Goal: Task Accomplishment & Management: Manage account settings

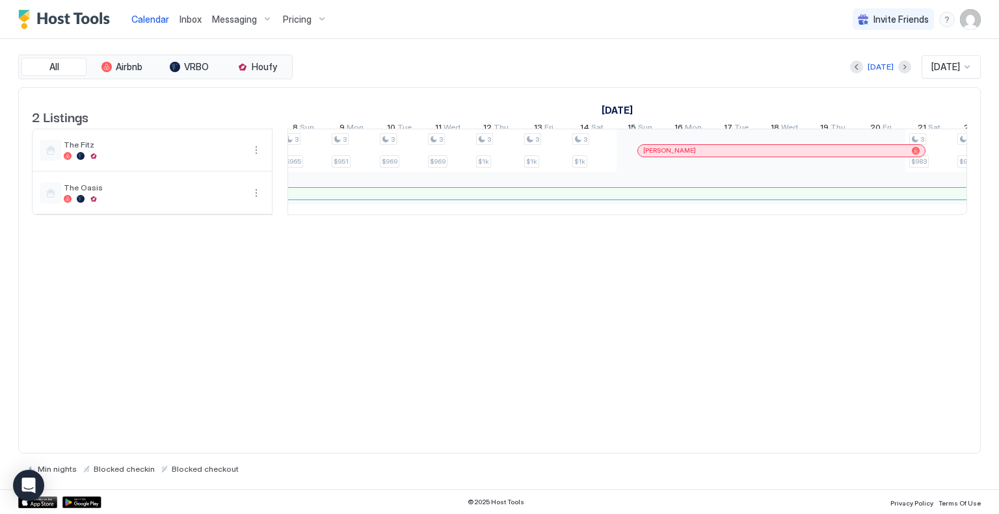
scroll to position [0, 1356]
click at [969, 26] on img "User profile" at bounding box center [970, 19] width 21 height 21
click at [860, 77] on span "Settings" at bounding box center [853, 73] width 35 height 12
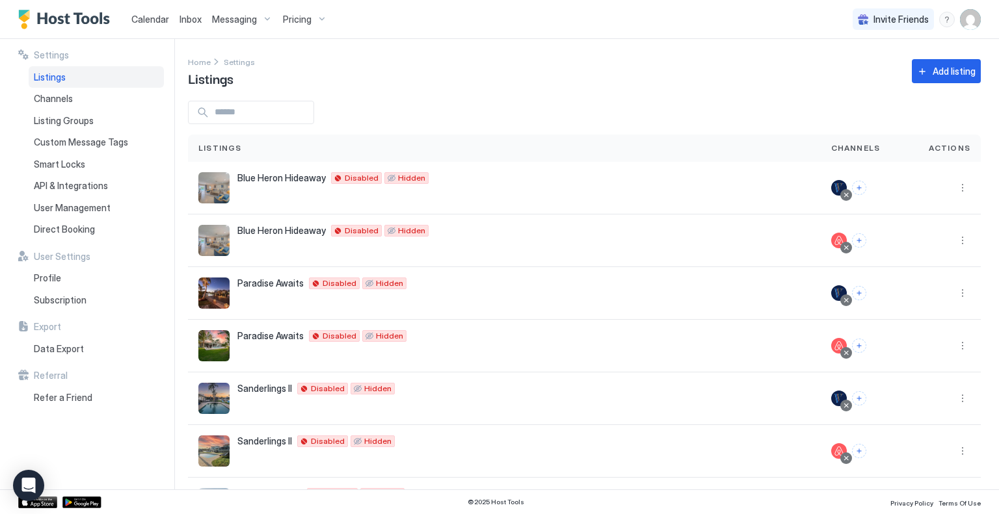
click at [142, 20] on span "Calendar" at bounding box center [150, 19] width 38 height 11
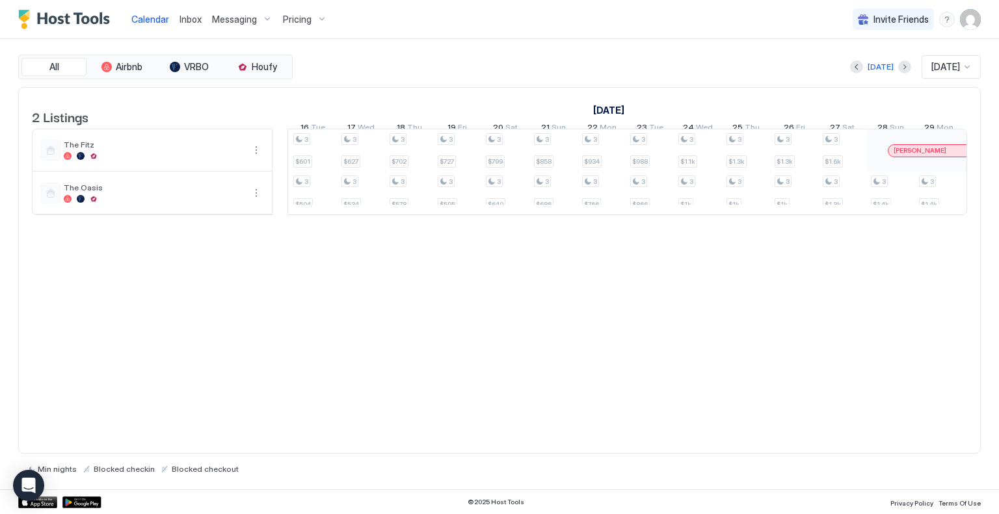
click at [968, 29] on img "User profile" at bounding box center [970, 19] width 21 height 21
click at [858, 77] on span "Settings" at bounding box center [853, 73] width 35 height 12
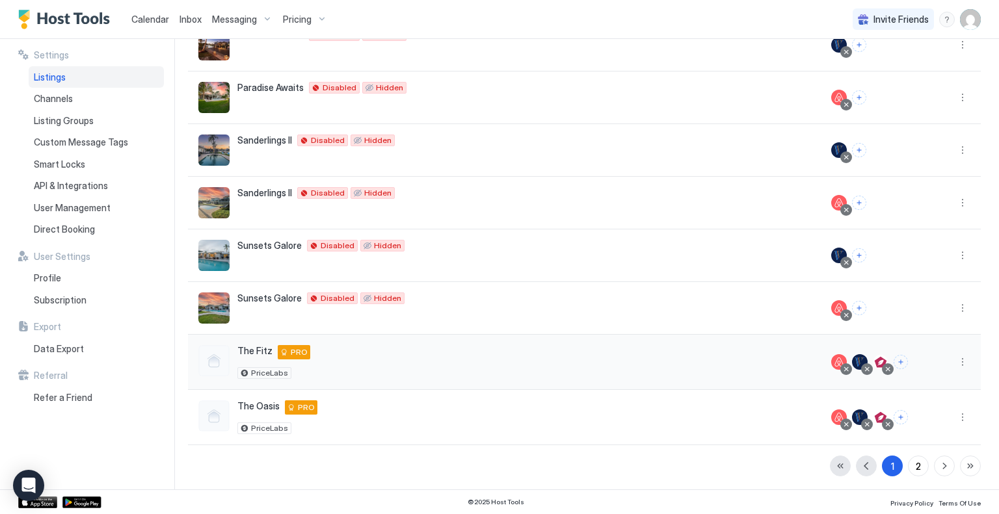
click at [572, 355] on div "The Fitz [STREET_ADDRESS] PRO PriceLabs" at bounding box center [504, 362] width 612 height 34
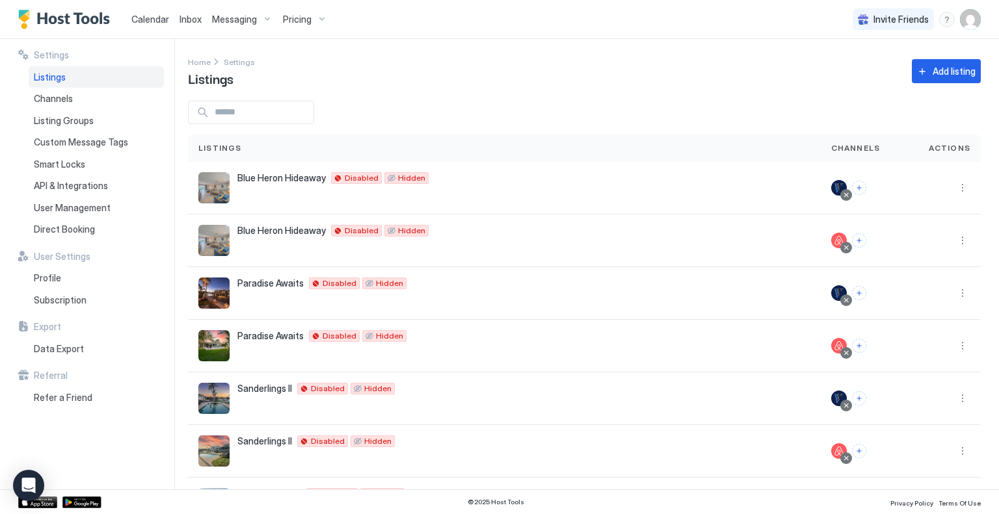
click at [148, 18] on span "Calendar" at bounding box center [150, 19] width 38 height 11
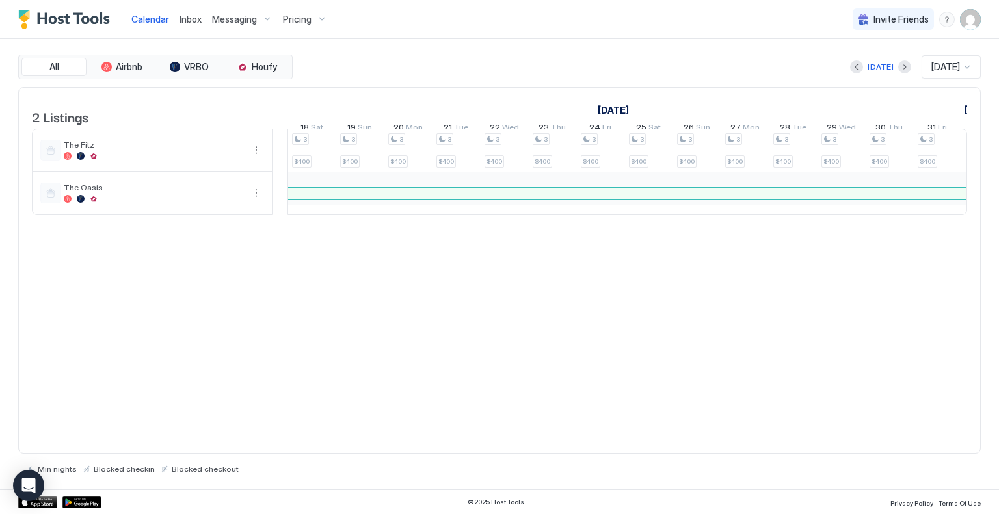
scroll to position [0, 1251]
click at [962, 24] on img "User profile" at bounding box center [970, 19] width 21 height 21
click at [856, 73] on span "Settings" at bounding box center [853, 73] width 35 height 12
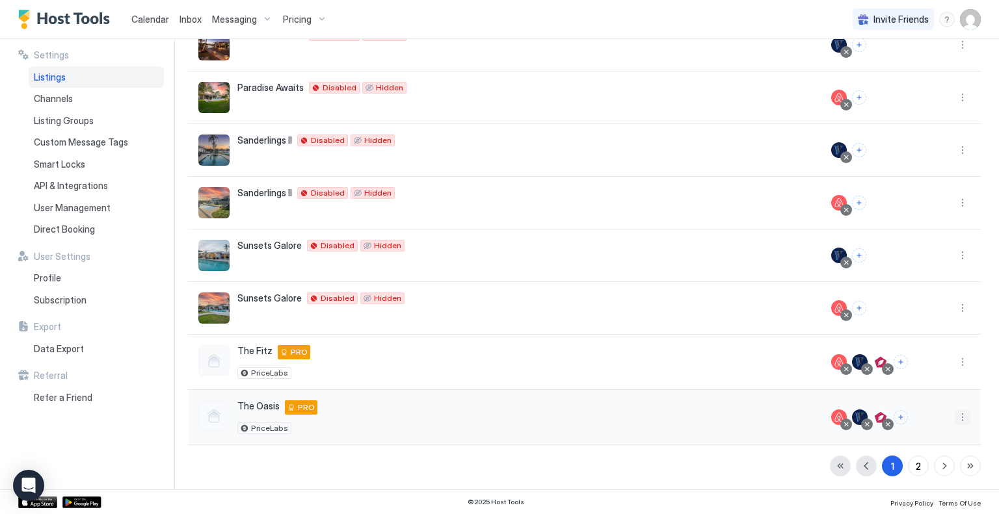
click at [955, 416] on button "More options" at bounding box center [963, 418] width 16 height 16
click at [851, 358] on div at bounding box center [499, 257] width 999 height 514
click at [302, 359] on div "The Fitz [STREET_ADDRESS] PRO PriceLabs" at bounding box center [273, 362] width 73 height 34
click at [263, 345] on span "The Fitz" at bounding box center [254, 351] width 35 height 12
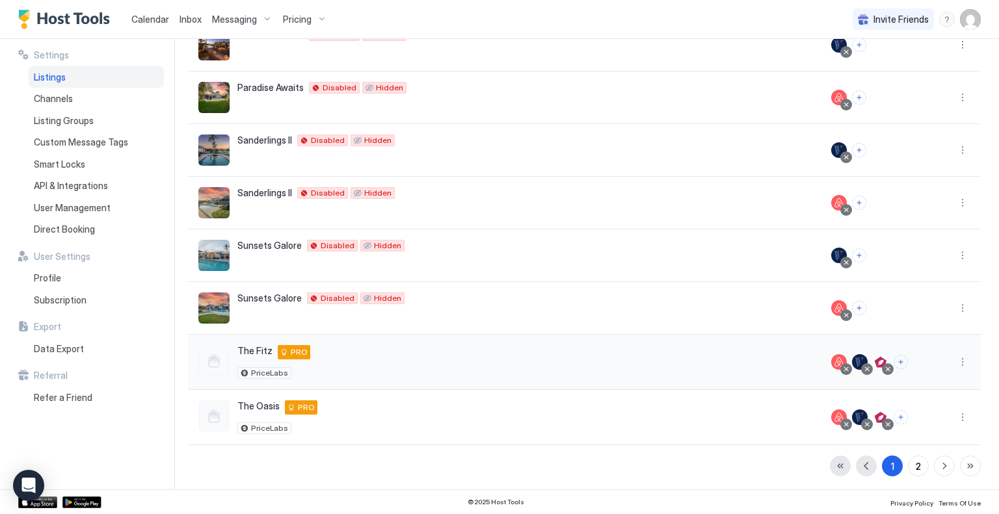
click at [314, 369] on div "The Fitz [STREET_ADDRESS] PRO PriceLabs" at bounding box center [504, 362] width 612 height 34
click at [955, 361] on button "More options" at bounding box center [963, 362] width 16 height 16
click at [926, 416] on span "Listing Settings" at bounding box center [923, 421] width 58 height 10
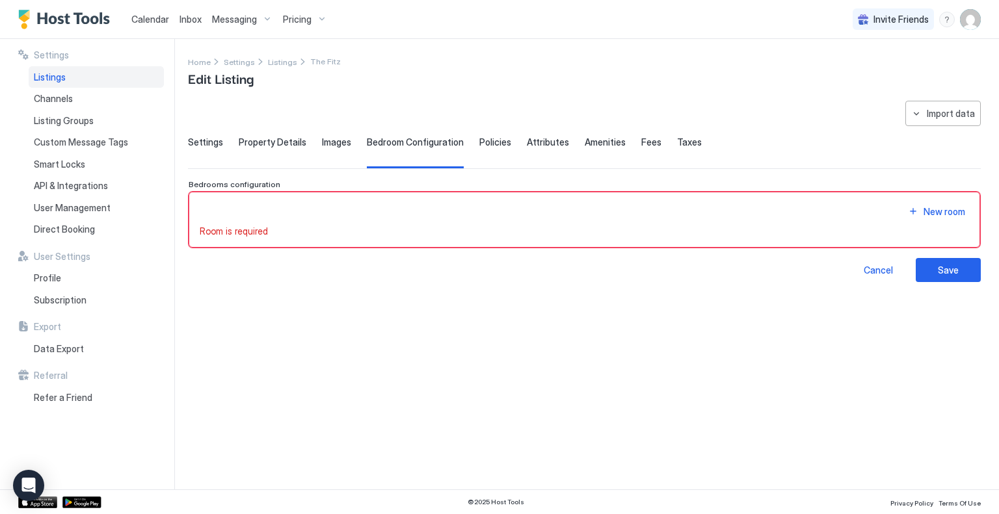
click at [49, 78] on span "Listings" at bounding box center [50, 78] width 32 height 12
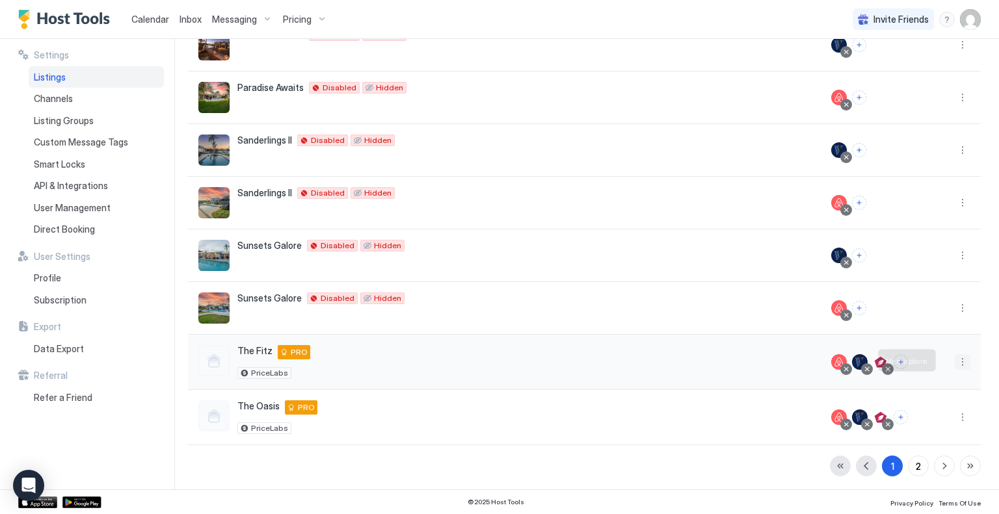
click at [955, 357] on button "More options" at bounding box center [963, 362] width 16 height 16
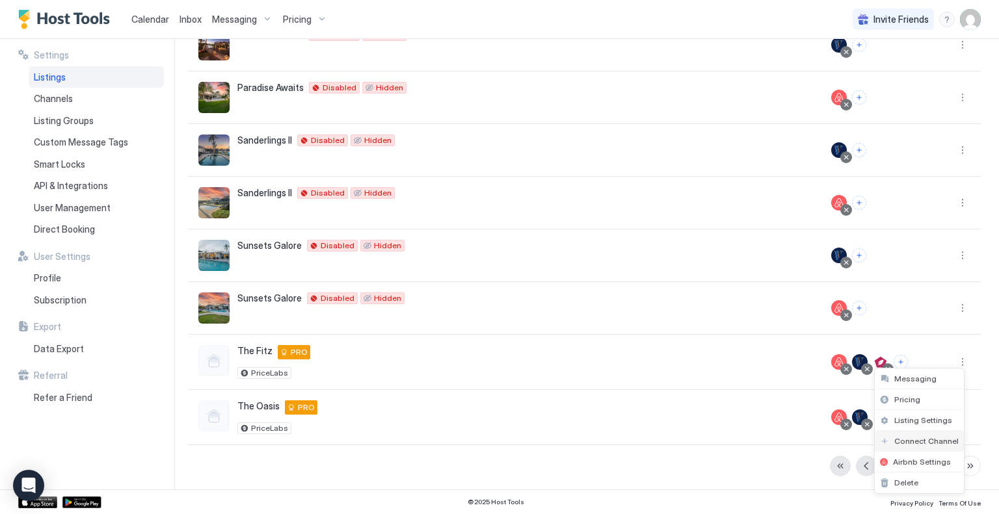
click at [921, 441] on span "Connect Channel" at bounding box center [926, 441] width 64 height 10
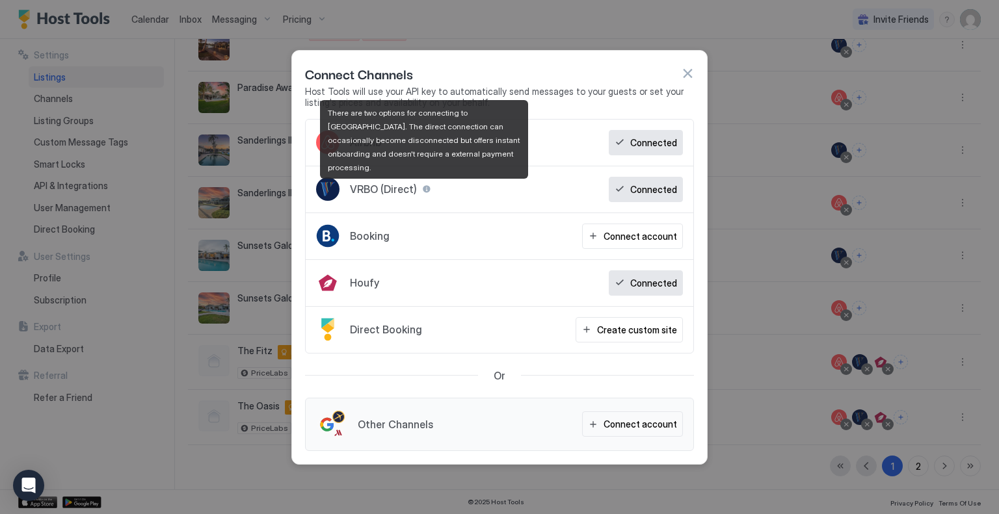
click at [425, 191] on div at bounding box center [426, 189] width 9 height 9
click at [423, 187] on div at bounding box center [426, 189] width 9 height 9
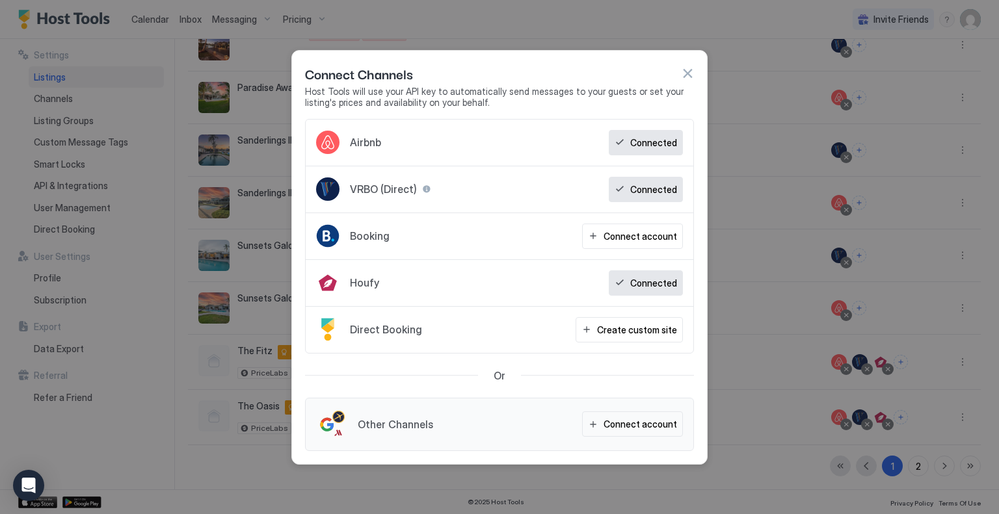
click at [443, 196] on div "VRBO (Direct) Connected" at bounding box center [500, 189] width 388 height 47
click at [381, 192] on span "VRBO (Direct)" at bounding box center [383, 189] width 67 height 13
click at [423, 188] on div at bounding box center [426, 189] width 9 height 9
click at [487, 191] on div "VRBO (Direct) Connected" at bounding box center [500, 189] width 388 height 47
click at [693, 72] on button "button" at bounding box center [687, 73] width 13 height 13
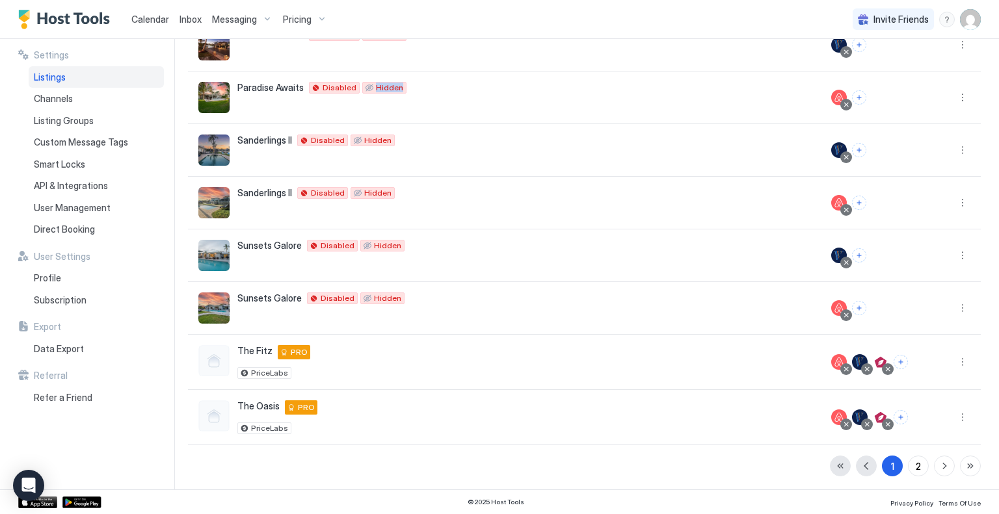
click at [693, 72] on div "Paradise Awaits [STREET_ADDRESS] Disabled Hidden" at bounding box center [504, 98] width 633 height 53
click at [853, 358] on div at bounding box center [860, 362] width 16 height 16
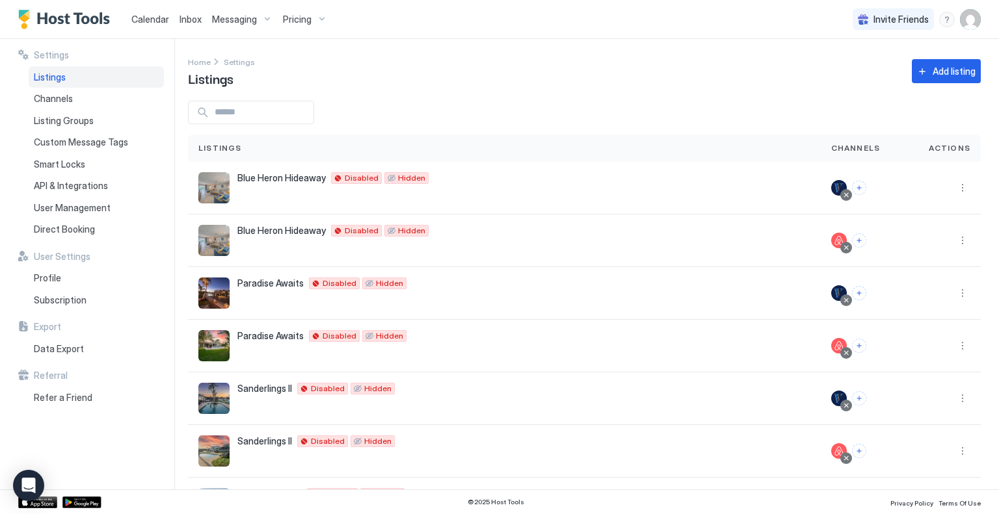
click at [308, 16] on span "Pricing" at bounding box center [297, 20] width 29 height 12
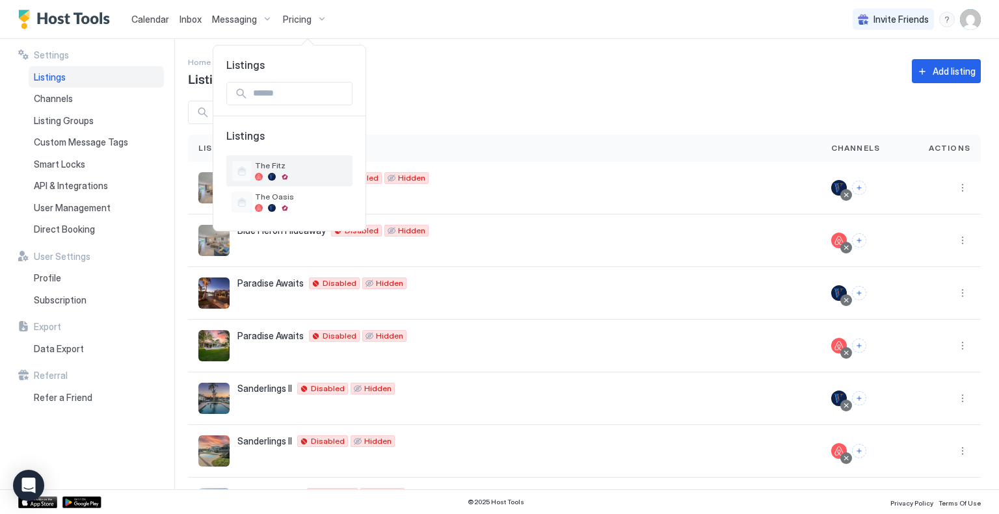
click at [282, 176] on div at bounding box center [285, 177] width 8 height 8
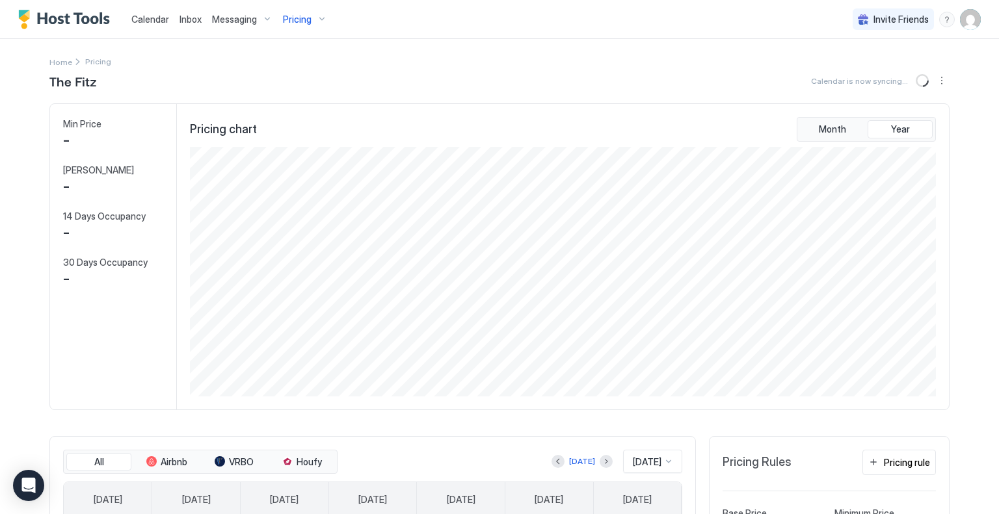
scroll to position [250, 749]
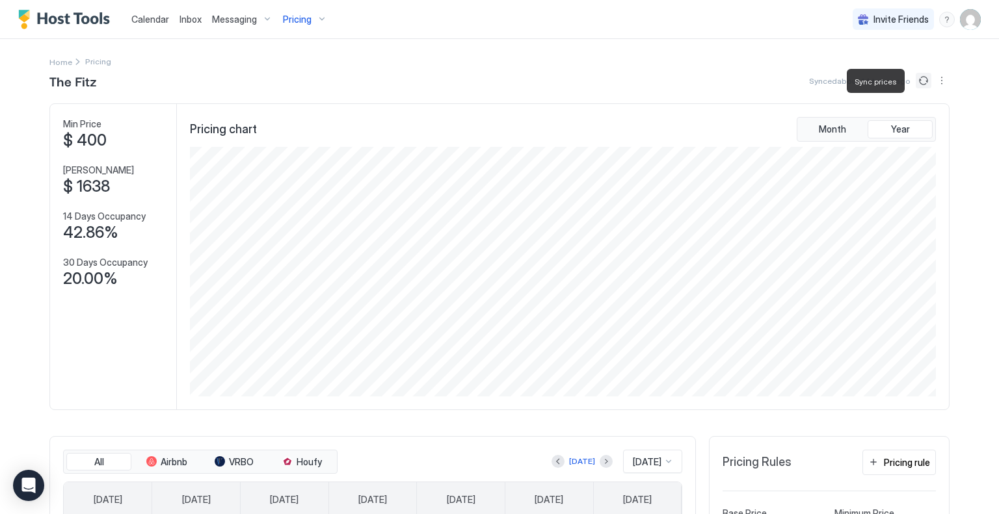
click at [918, 79] on button "Sync prices" at bounding box center [924, 81] width 16 height 16
click at [144, 20] on span "Calendar" at bounding box center [150, 19] width 38 height 11
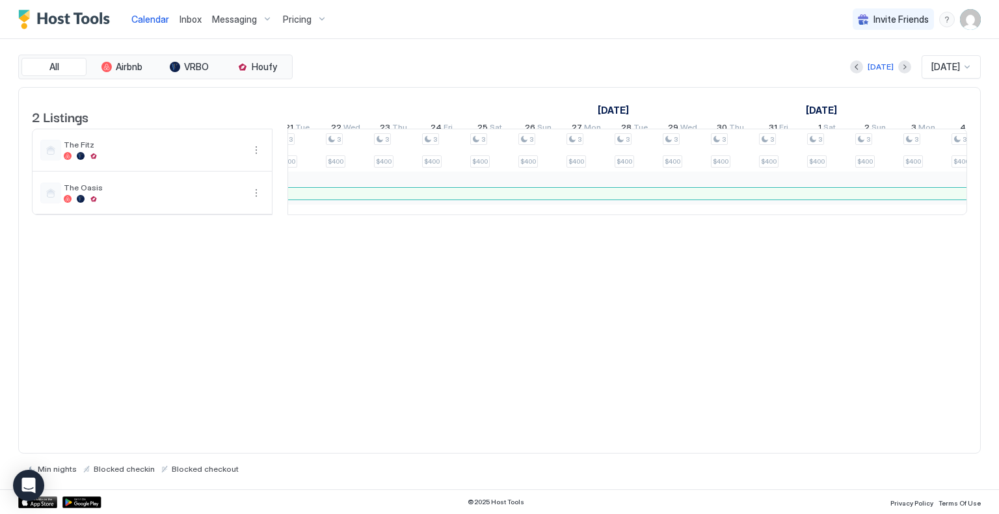
scroll to position [0, 1490]
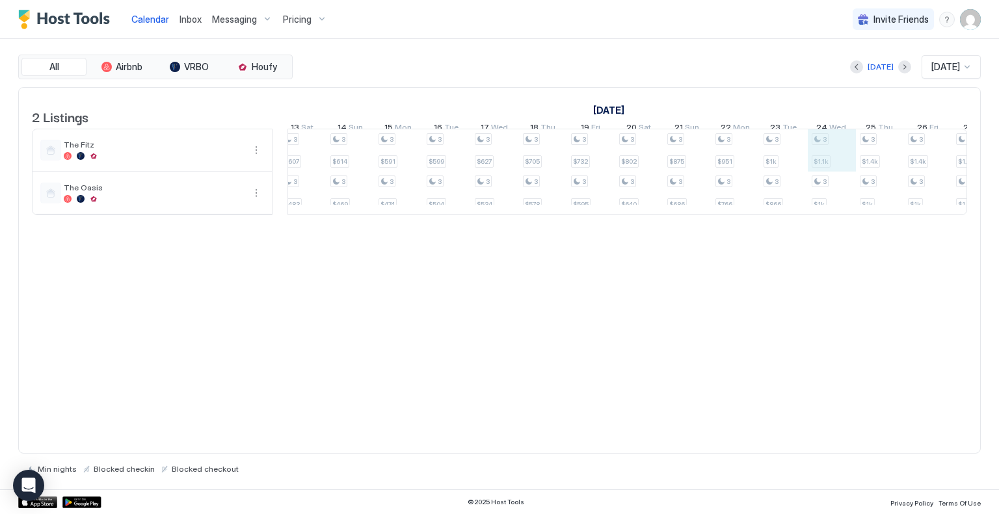
click at [832, 148] on div "3 $507 3 $522 3 $570 3 $555 3 $588 3 $582 3 $470 3 $523 3 $494 3 $400 3 $473 3 …" at bounding box center [519, 171] width 2599 height 85
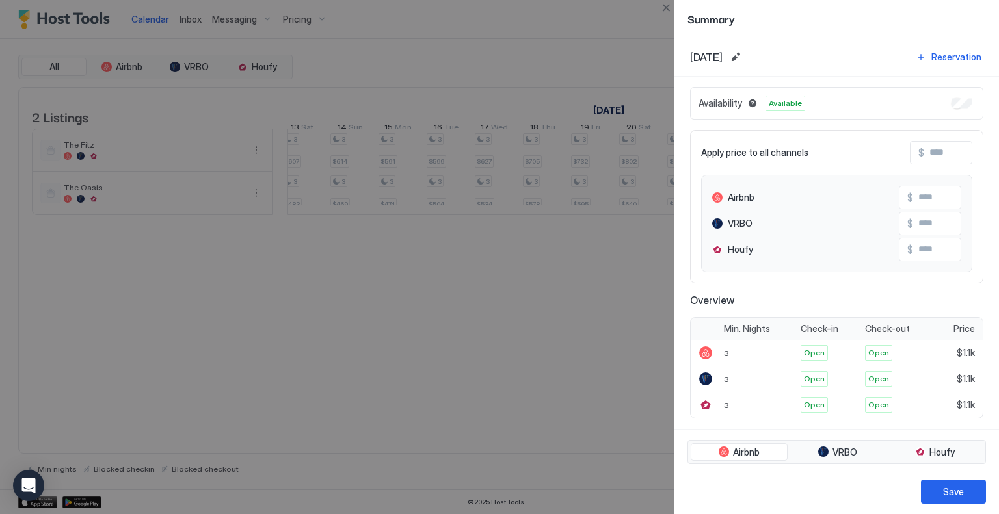
click at [557, 410] on div at bounding box center [499, 257] width 999 height 514
click at [669, 5] on button "Close" at bounding box center [666, 8] width 16 height 16
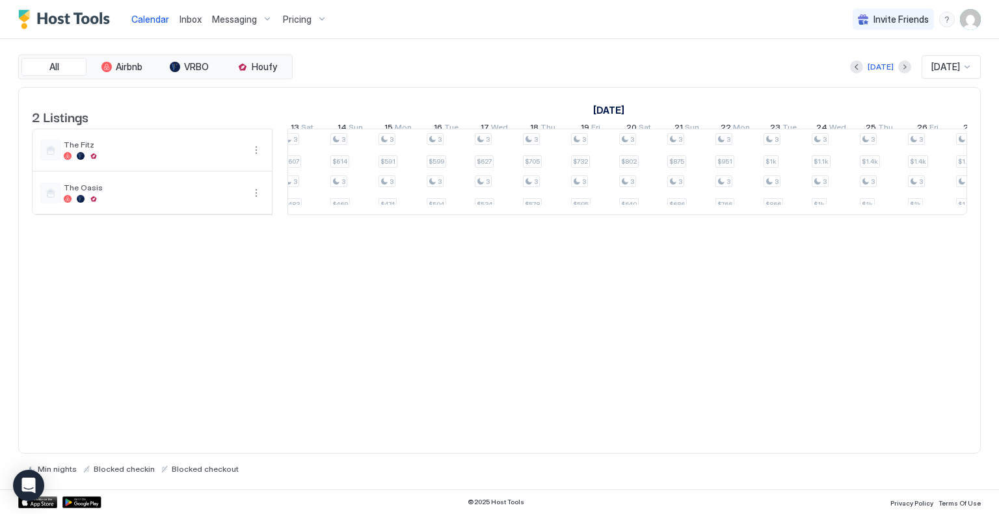
click at [191, 18] on span "Inbox" at bounding box center [190, 19] width 22 height 11
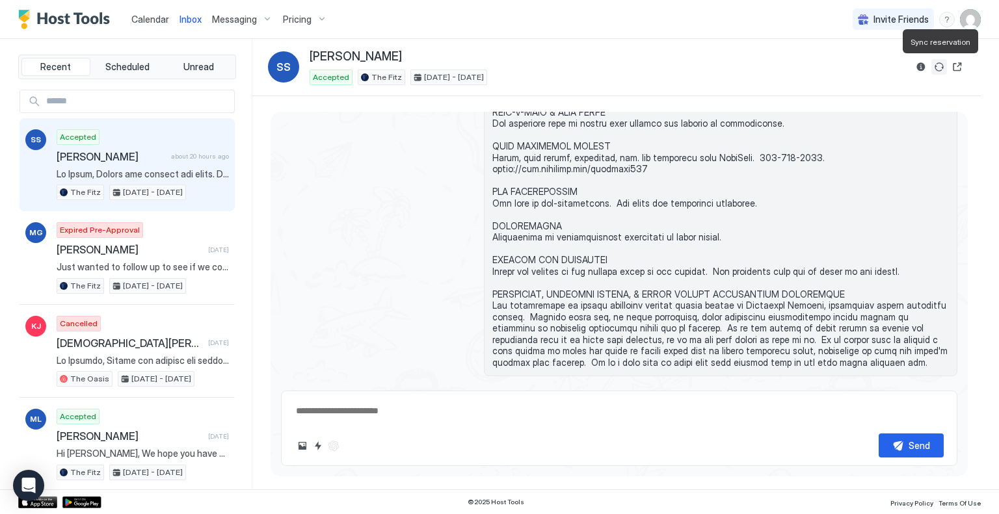
click at [938, 62] on button "Sync reservation" at bounding box center [939, 67] width 16 height 16
click at [939, 70] on button "Sync reservation" at bounding box center [939, 67] width 16 height 16
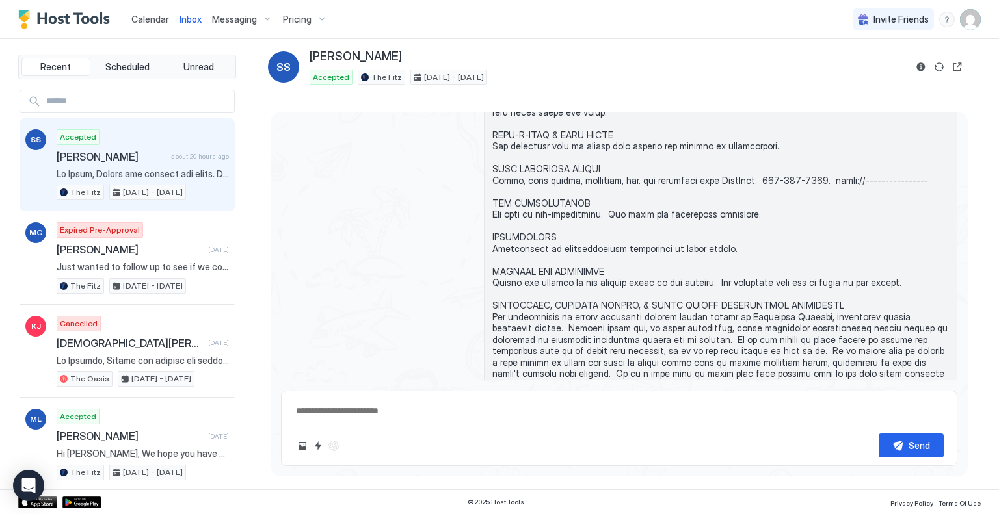
click at [148, 16] on span "Calendar" at bounding box center [150, 19] width 38 height 11
